Goal: Information Seeking & Learning: Learn about a topic

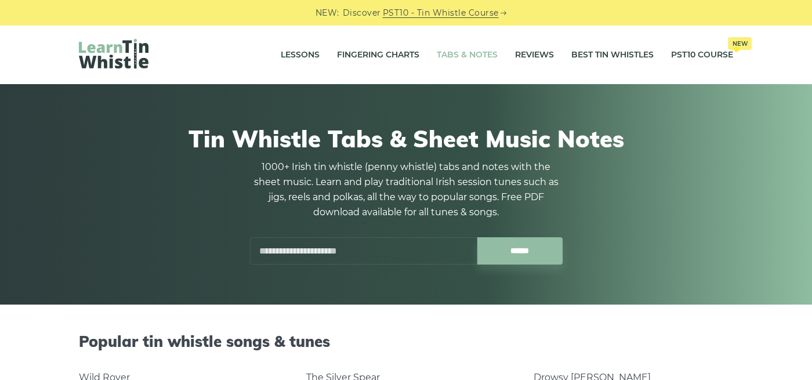
scroll to position [117, 0]
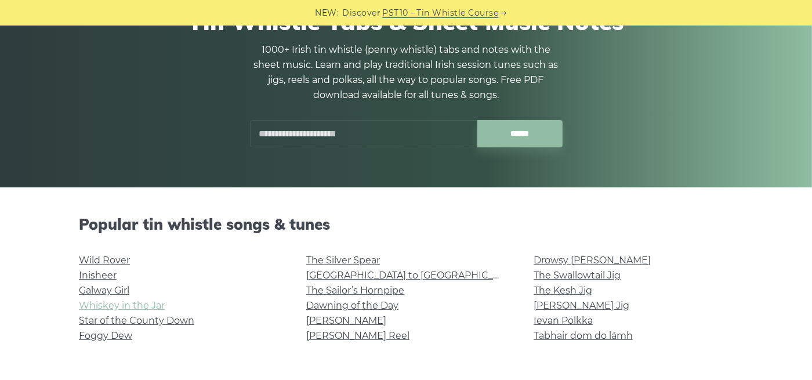
click at [86, 307] on link "Whiskey in the Jar" at bounding box center [122, 305] width 86 height 11
click at [84, 258] on link "Wild Rover" at bounding box center [104, 260] width 51 height 11
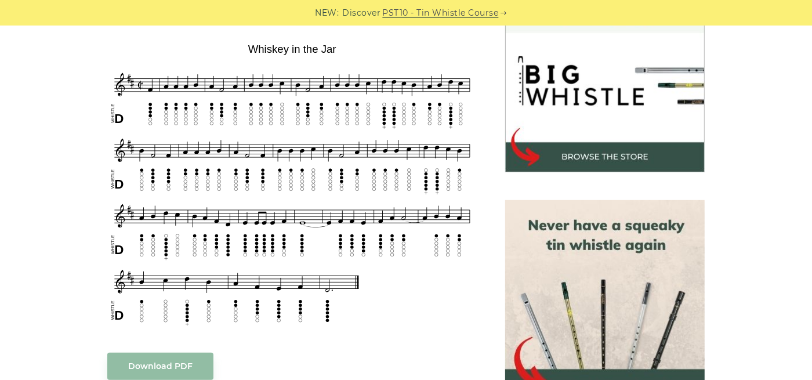
scroll to position [352, 0]
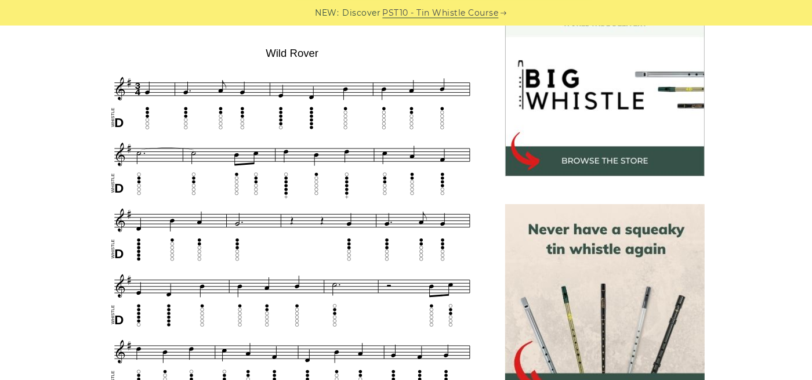
scroll to position [352, 0]
